Goal: Task Accomplishment & Management: Use online tool/utility

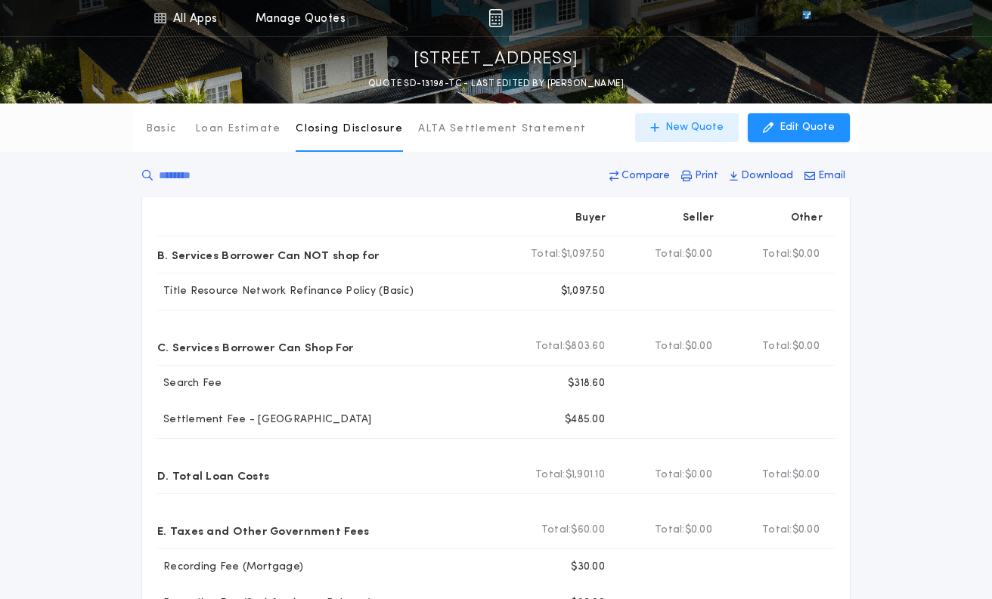
click at [681, 127] on p "New Quote" at bounding box center [694, 127] width 58 height 15
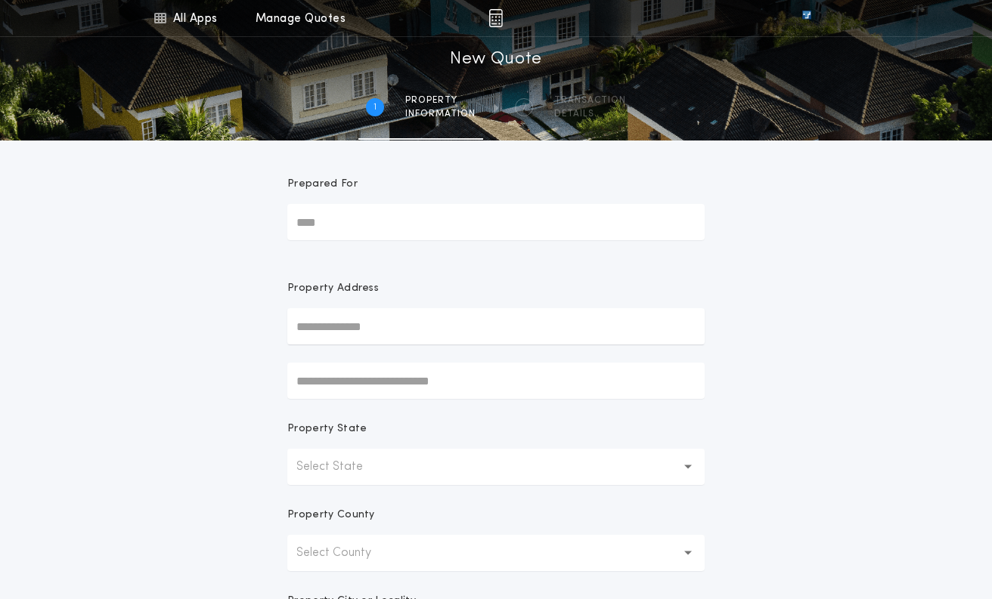
click at [323, 321] on input "text" at bounding box center [495, 326] width 417 height 36
paste input "**********"
type input "**********"
drag, startPoint x: 374, startPoint y: 323, endPoint x: 186, endPoint y: 314, distance: 188.4
click at [182, 332] on div "**********" at bounding box center [496, 432] width 992 height 864
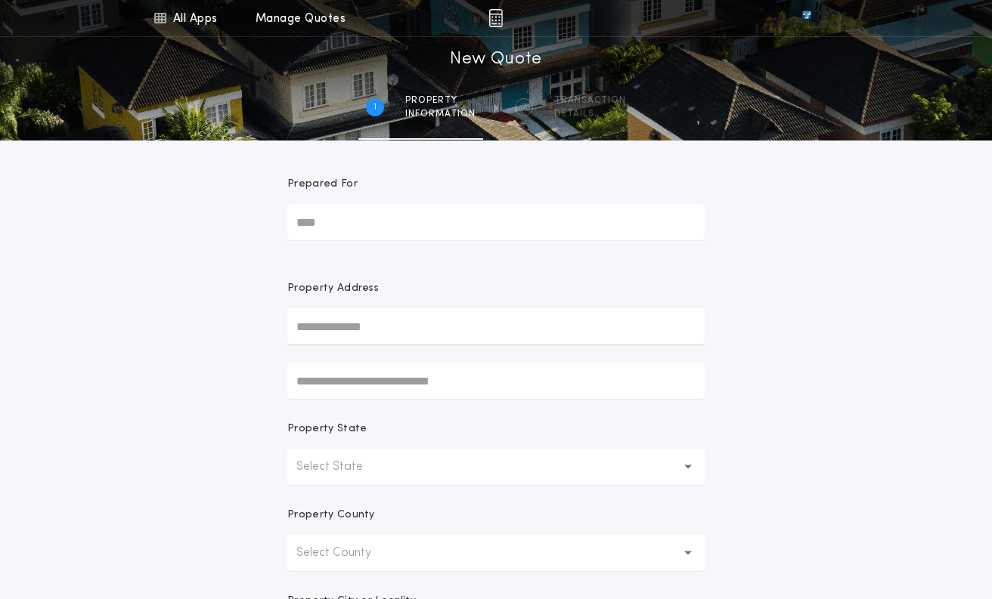
click at [184, 306] on div "All Apps Title Calculator Buyer's Estimate Menu All Apps Manage Quotes 1 /2 New…" at bounding box center [496, 432] width 992 height 864
click at [305, 328] on input "text" at bounding box center [495, 326] width 417 height 36
paste input "**********"
type input "**********"
click at [334, 355] on button "[STREET_ADDRESS]" at bounding box center [495, 356] width 417 height 23
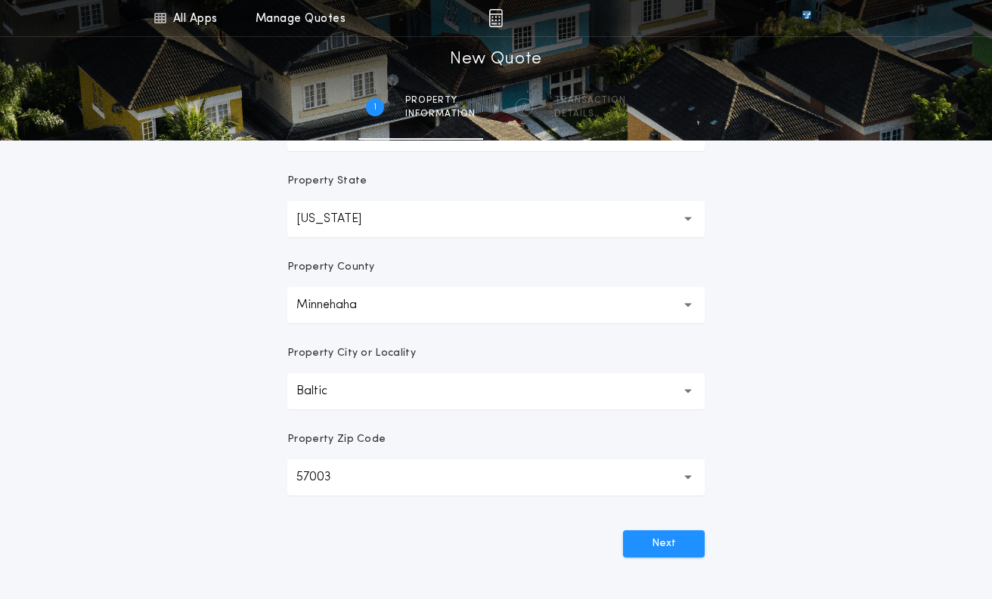
scroll to position [385, 0]
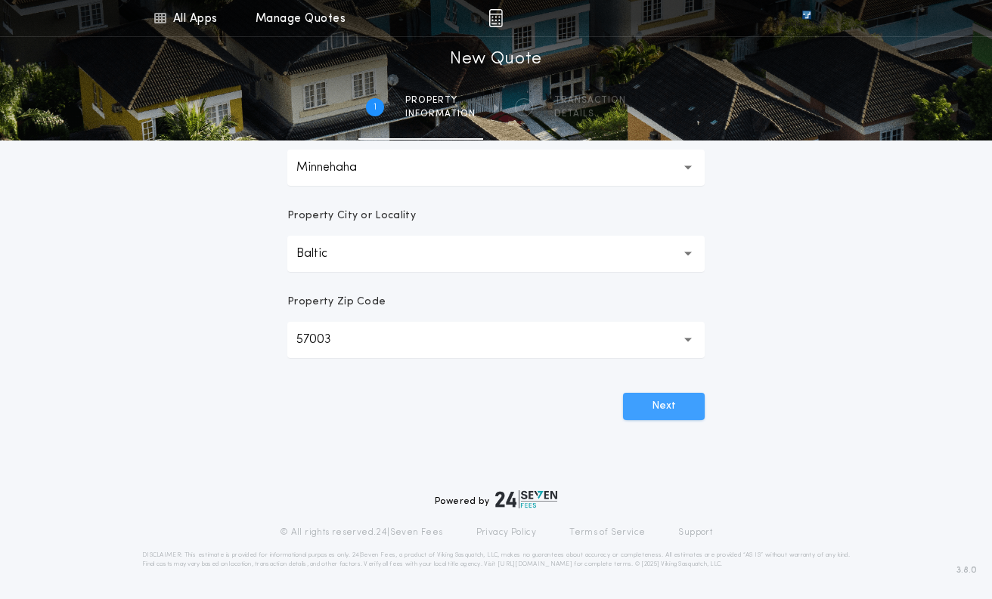
click at [666, 407] on button "Next" at bounding box center [664, 406] width 82 height 27
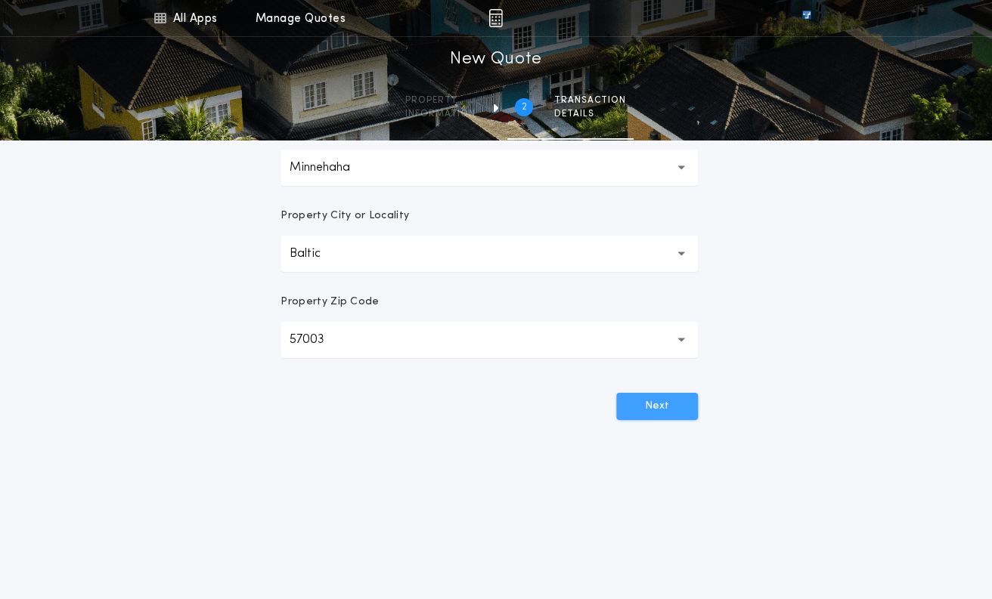
scroll to position [0, 0]
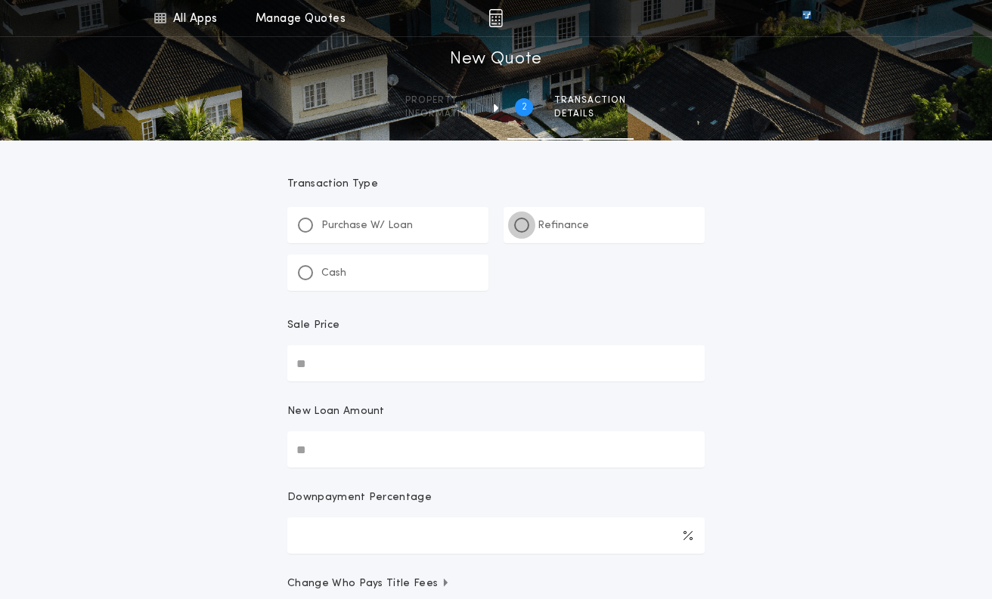
click at [525, 224] on div at bounding box center [521, 225] width 15 height 15
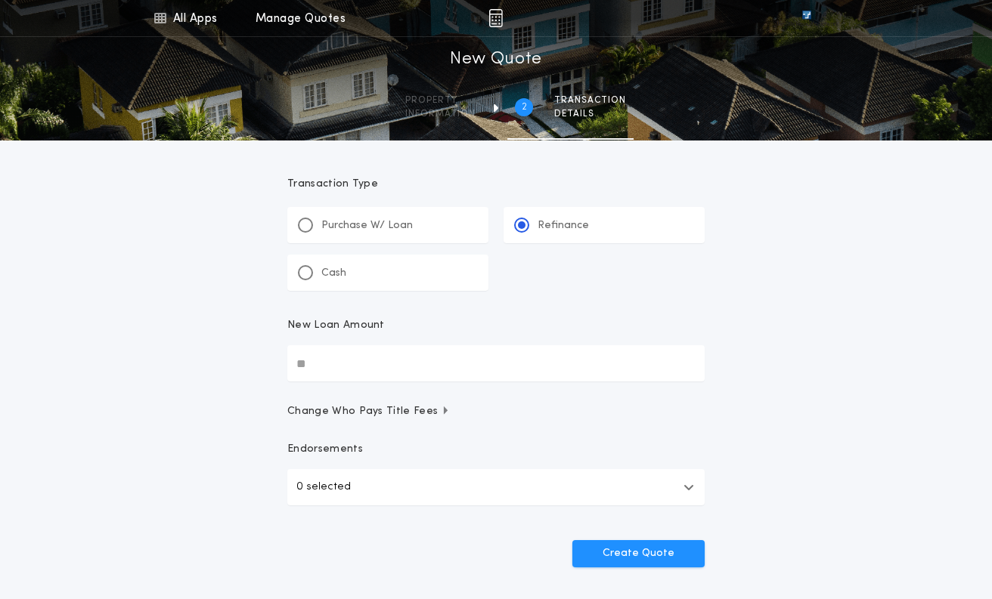
click at [326, 362] on input "New Loan Amount" at bounding box center [495, 363] width 417 height 36
type input "********"
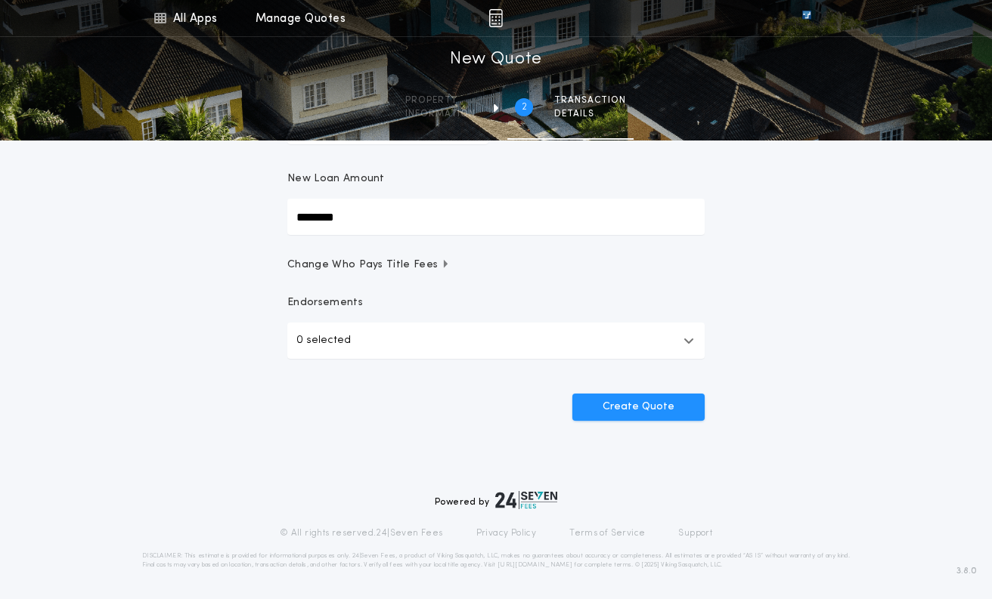
scroll to position [147, 0]
click at [685, 341] on icon "button" at bounding box center [688, 340] width 11 height 12
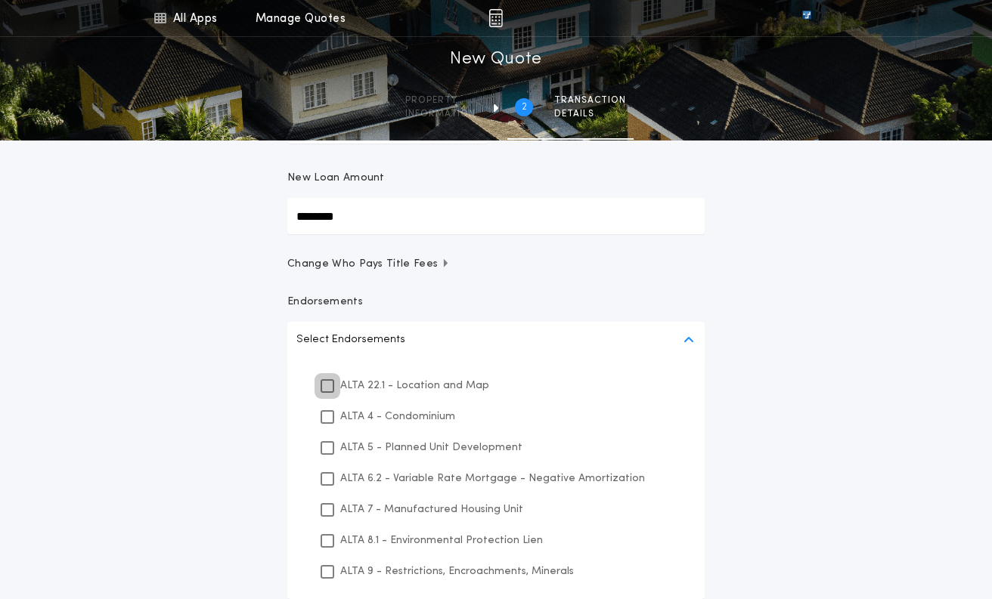
click at [323, 387] on icon at bounding box center [327, 386] width 9 height 11
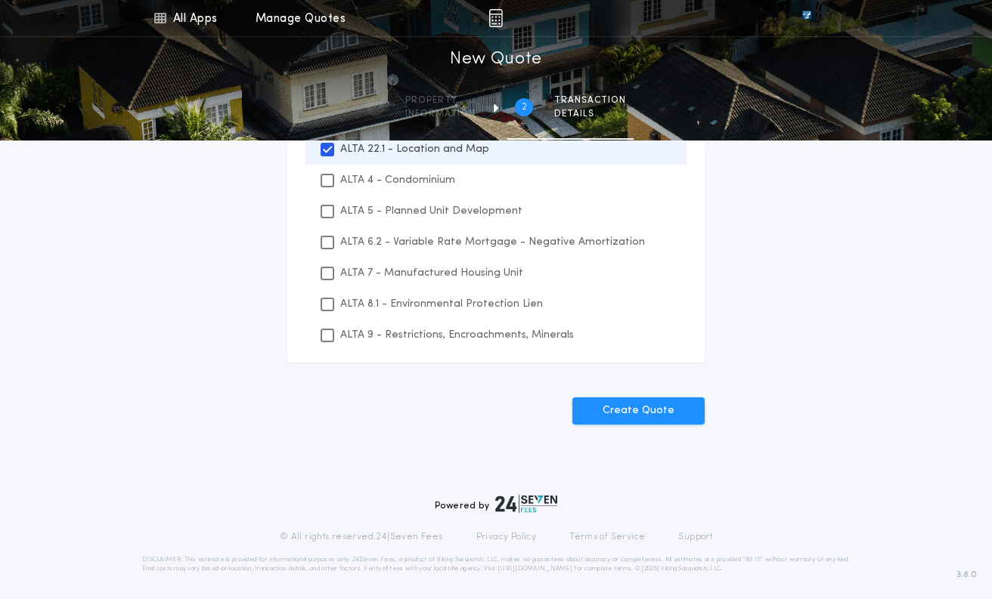
scroll to position [388, 0]
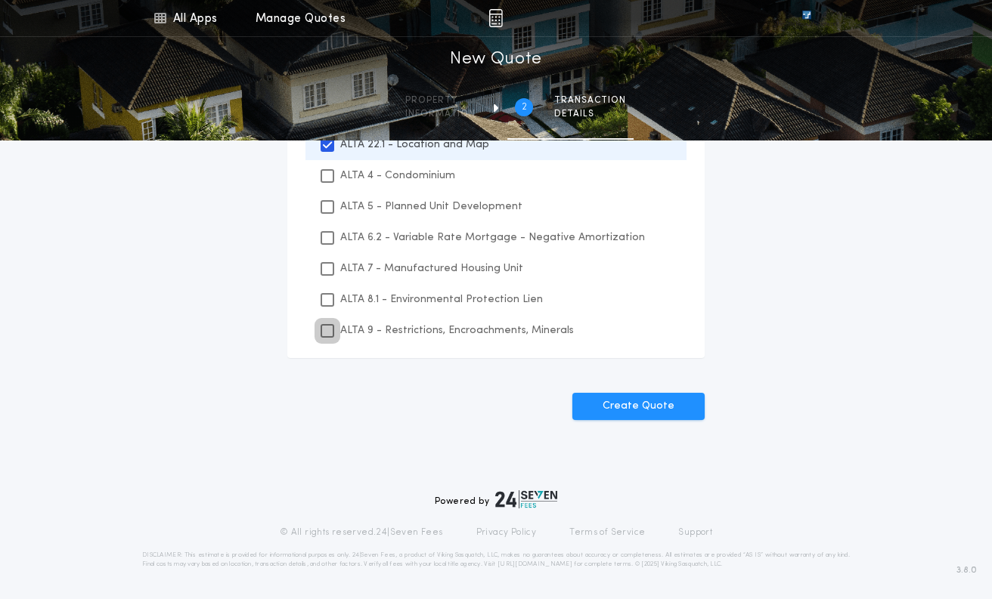
click at [325, 331] on icon at bounding box center [327, 331] width 9 height 11
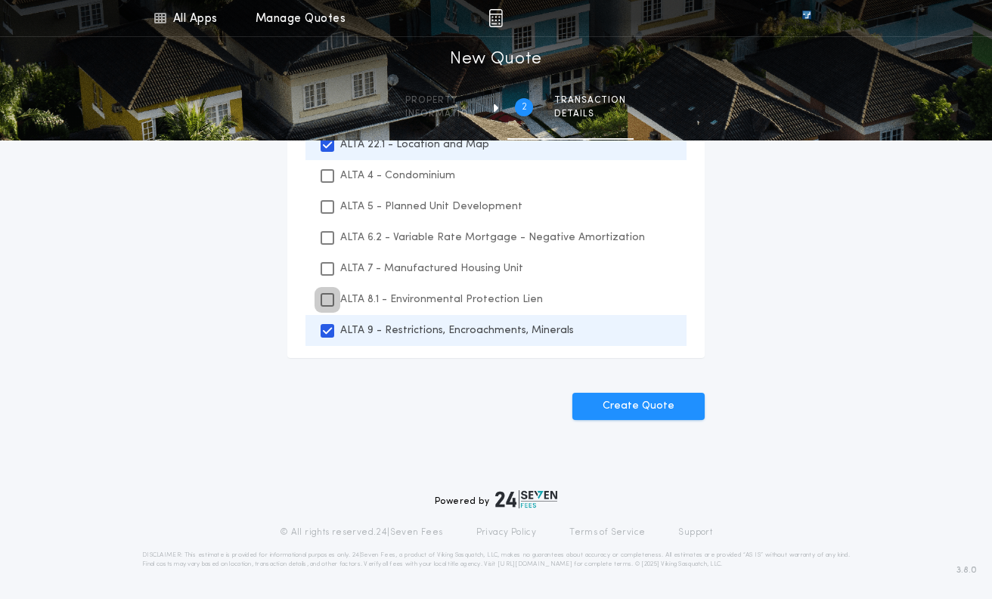
click at [324, 299] on icon at bounding box center [327, 300] width 9 height 11
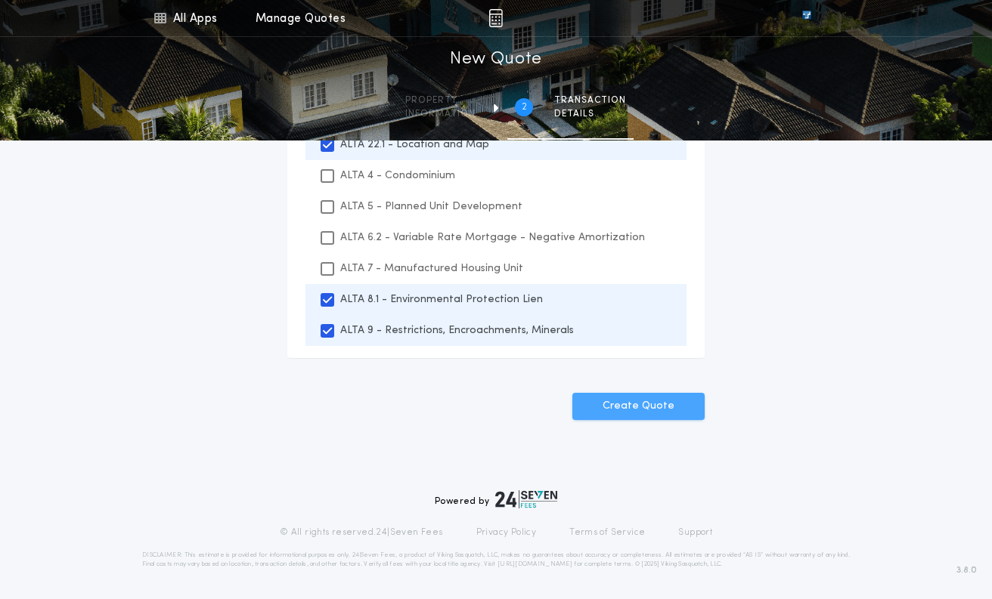
click at [655, 403] on button "Create Quote" at bounding box center [638, 406] width 132 height 27
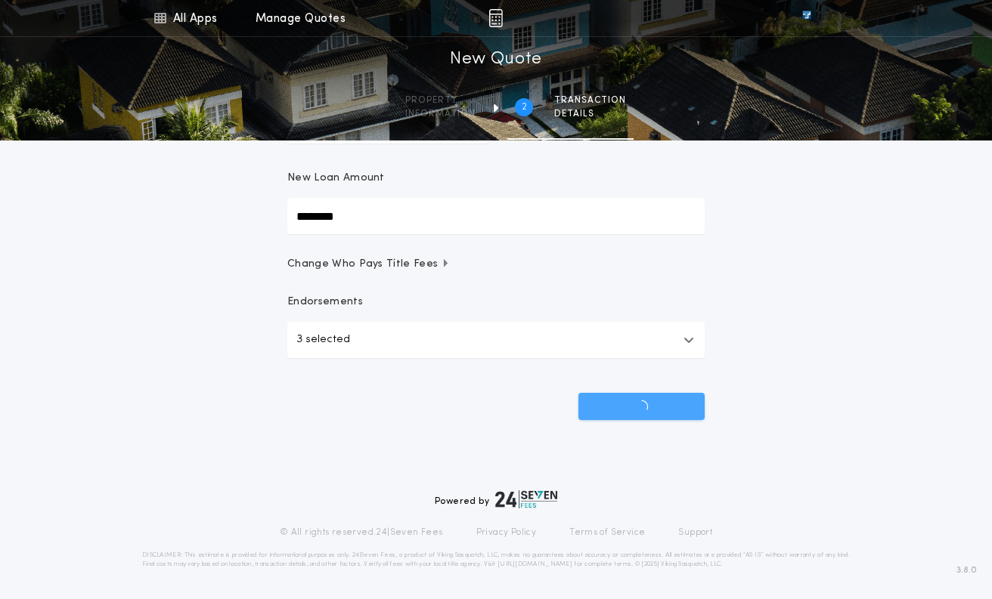
scroll to position [147, 0]
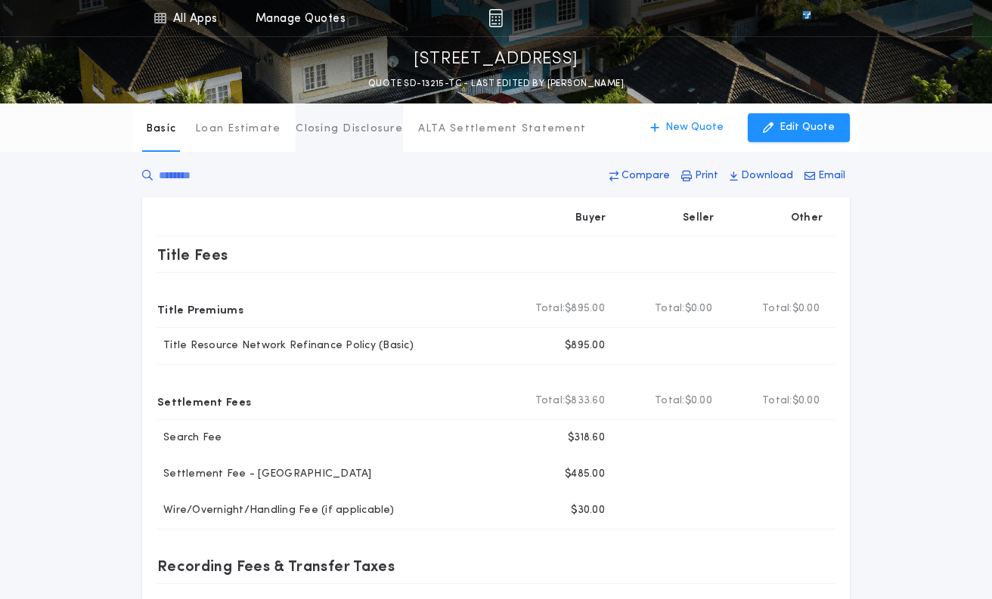
click at [336, 132] on p "Closing Disclosure" at bounding box center [349, 129] width 107 height 15
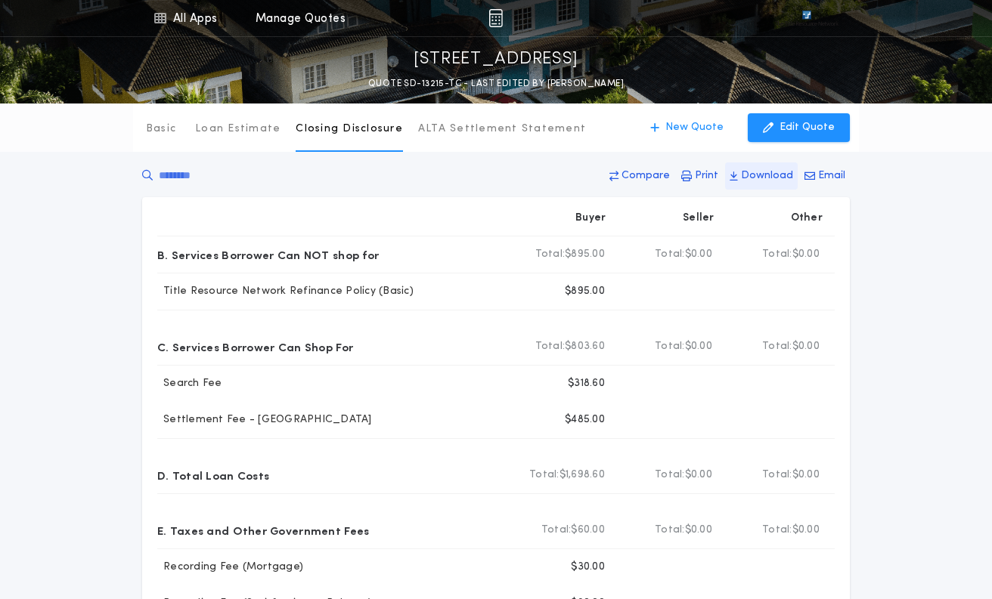
click at [763, 175] on p "Download" at bounding box center [767, 176] width 52 height 15
click at [747, 174] on p "Download" at bounding box center [767, 176] width 52 height 15
click at [90, 130] on div "Basic Loan Estimate Closing Disclosure ALTA Settlement Statement Closing Disclo…" at bounding box center [496, 128] width 992 height 48
drag, startPoint x: 47, startPoint y: 155, endPoint x: 395, endPoint y: 146, distance: 348.5
click at [47, 155] on div "Basic Loan Estimate Closing Disclosure ALTA Settlement Statement Closing Disclo…" at bounding box center [496, 466] width 992 height 724
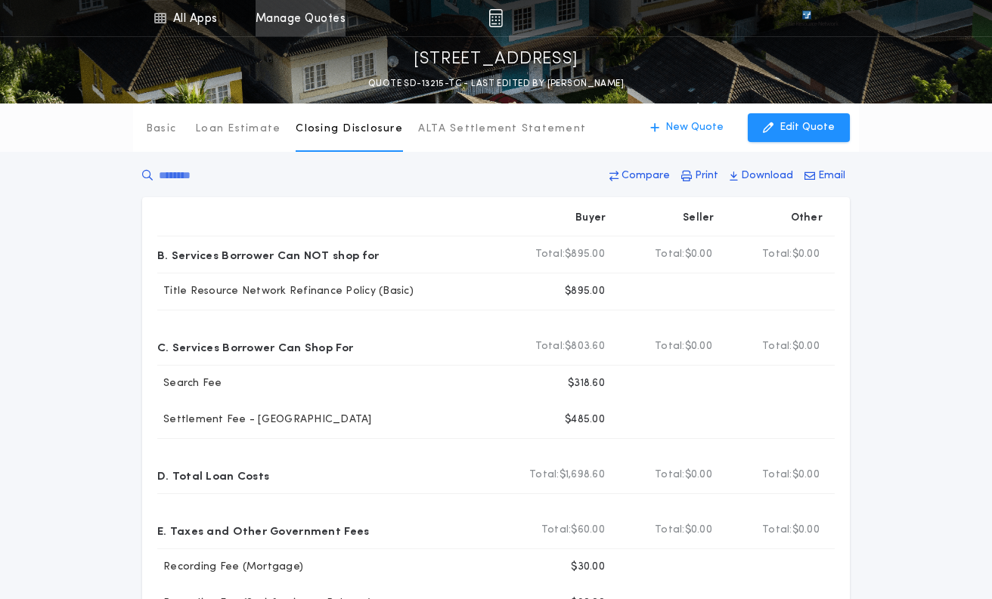
click at [317, 18] on link "Manage Quotes" at bounding box center [300, 18] width 90 height 36
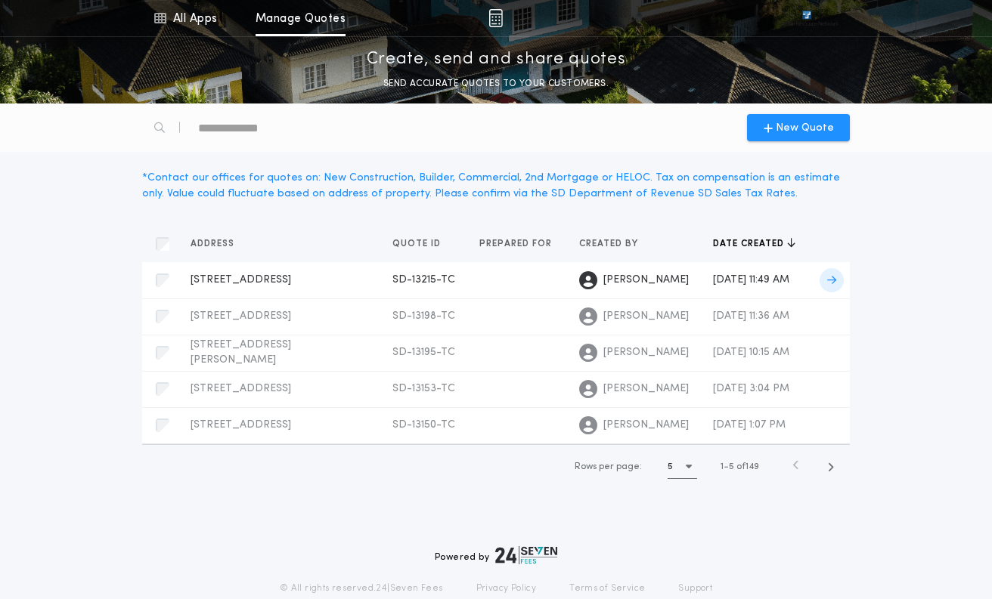
click at [834, 277] on icon at bounding box center [831, 280] width 9 height 11
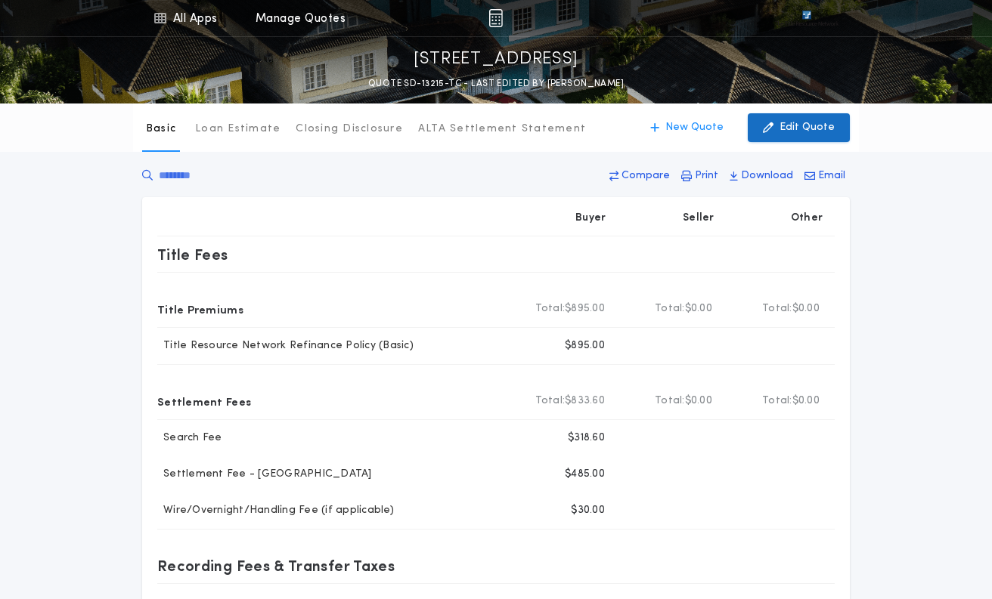
click at [805, 128] on p "Edit Quote" at bounding box center [806, 127] width 55 height 15
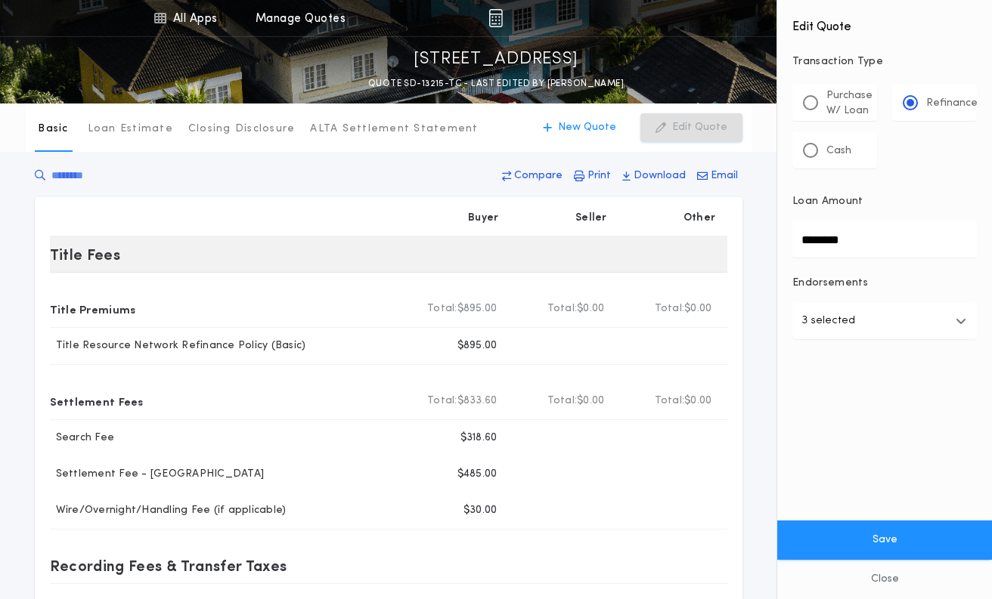
drag, startPoint x: 870, startPoint y: 239, endPoint x: 707, endPoint y: 253, distance: 163.9
click at [707, 253] on div "All Apps Title Calculator Buyer's Estimate Menu All Apps Manage Quotes [STREET_…" at bounding box center [496, 502] width 992 height 1004
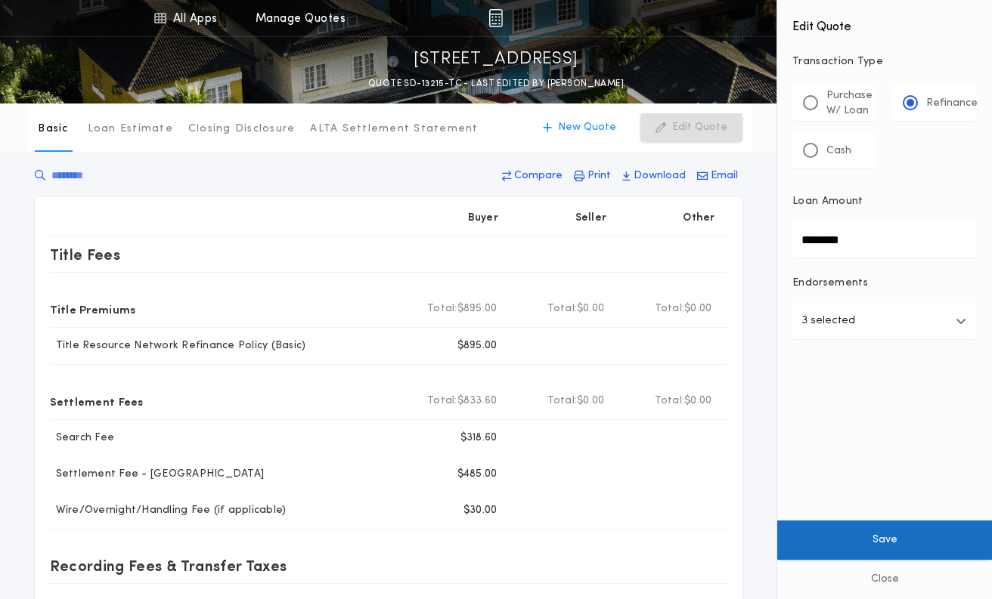
type input "********"
click at [915, 543] on button "Save" at bounding box center [884, 540] width 215 height 39
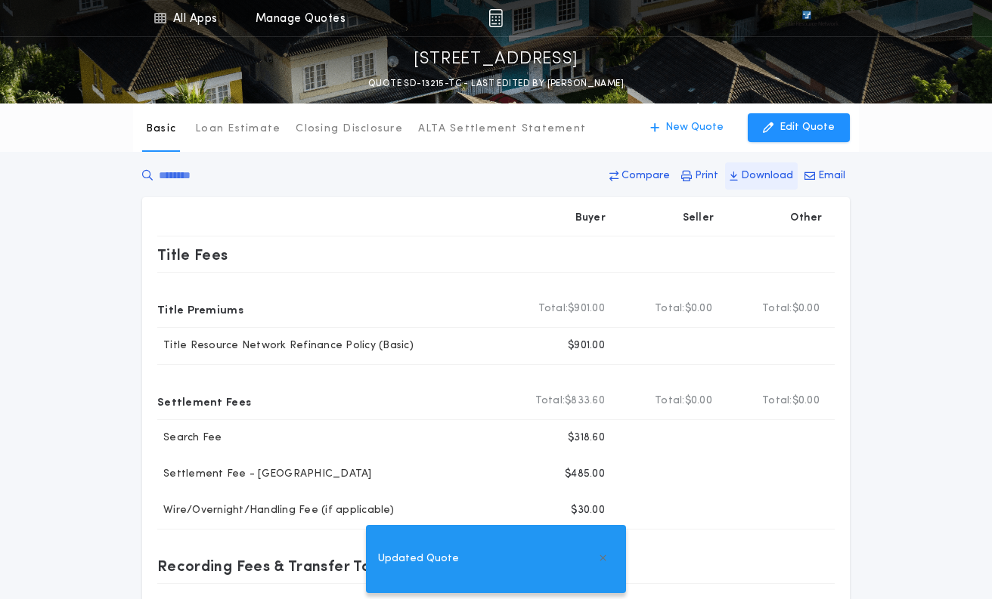
click at [748, 175] on p "Download" at bounding box center [767, 176] width 52 height 15
